Goal: Information Seeking & Learning: Learn about a topic

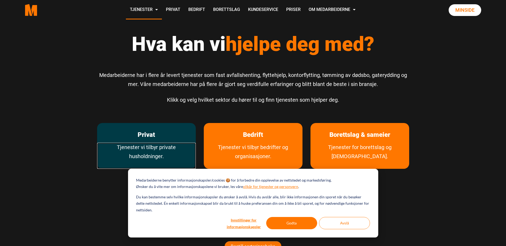
click at [143, 144] on link "Tjenester vi tilbyr private husholdninger." at bounding box center [146, 156] width 99 height 26
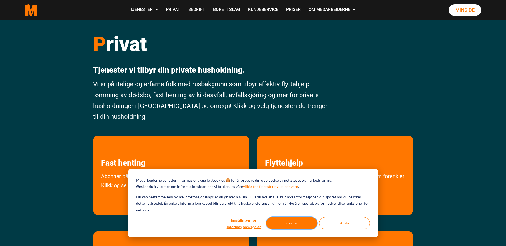
click at [297, 220] on button "Godta" at bounding box center [291, 223] width 51 height 12
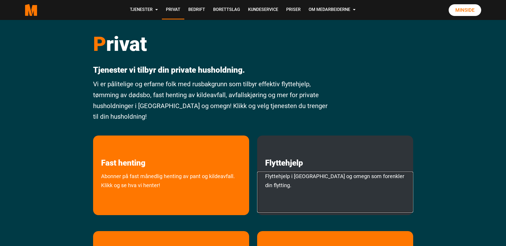
click at [317, 175] on link "Flyttehjelp i Oslo og omegn som forenkler din flytting." at bounding box center [335, 192] width 156 height 41
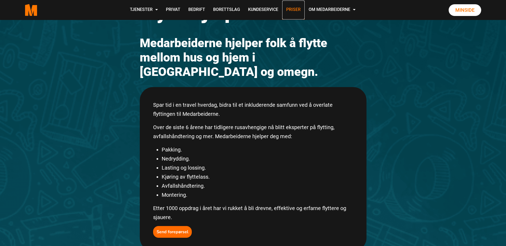
click at [292, 11] on link "Priser" at bounding box center [293, 10] width 22 height 19
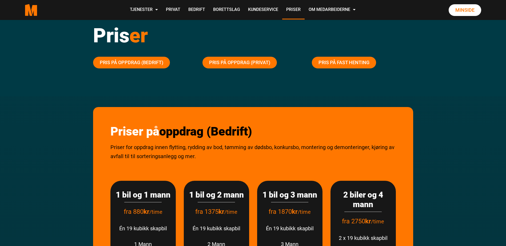
scroll to position [80, 0]
